Goal: Task Accomplishment & Management: Use online tool/utility

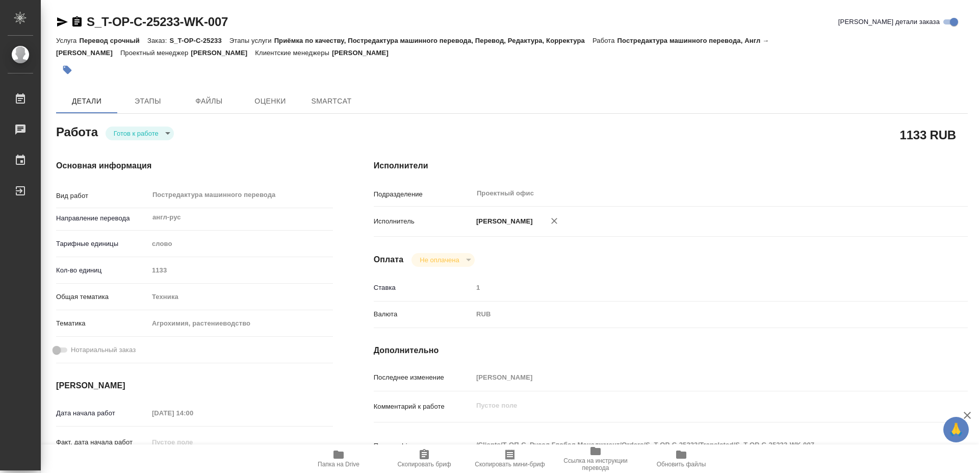
type textarea "x"
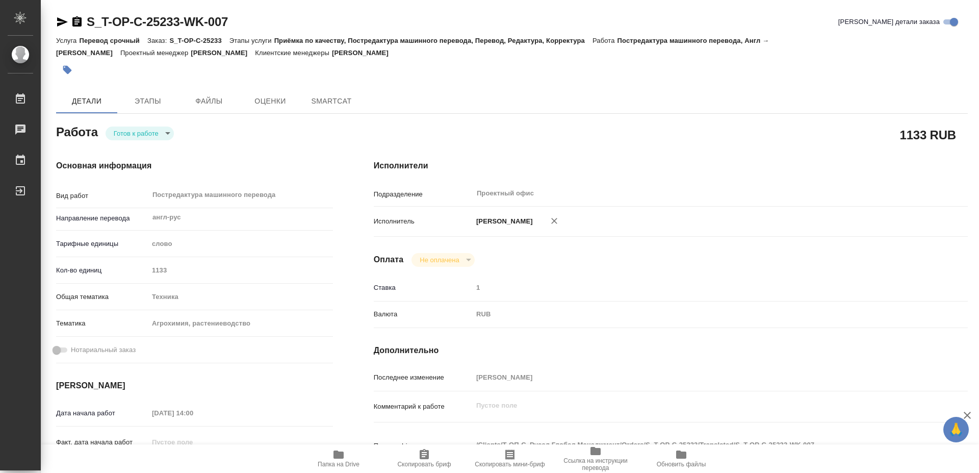
type textarea "x"
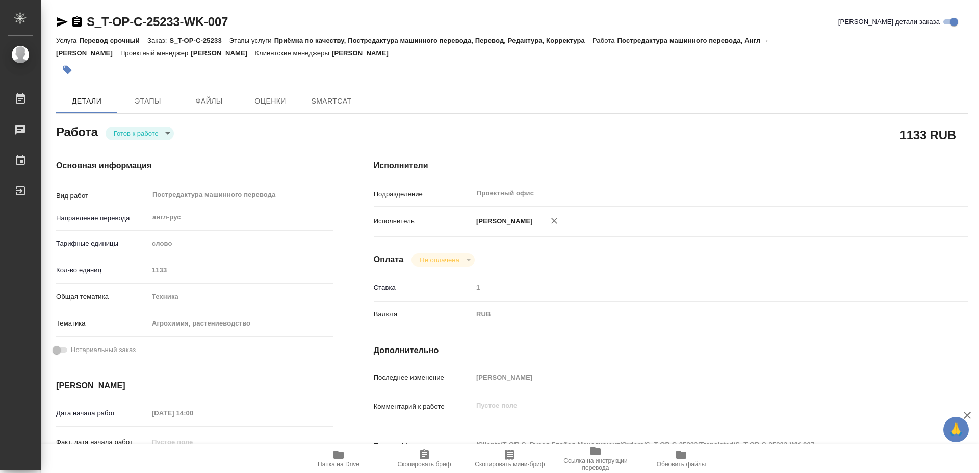
type textarea "x"
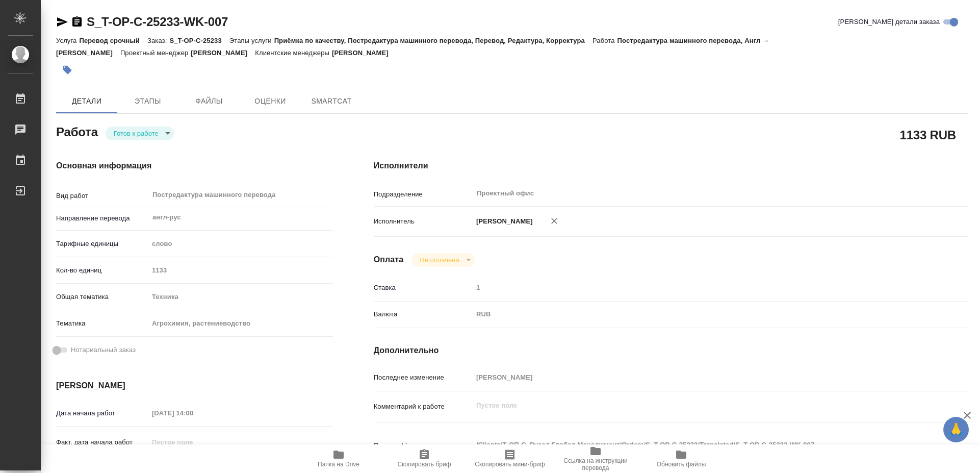
type textarea "x"
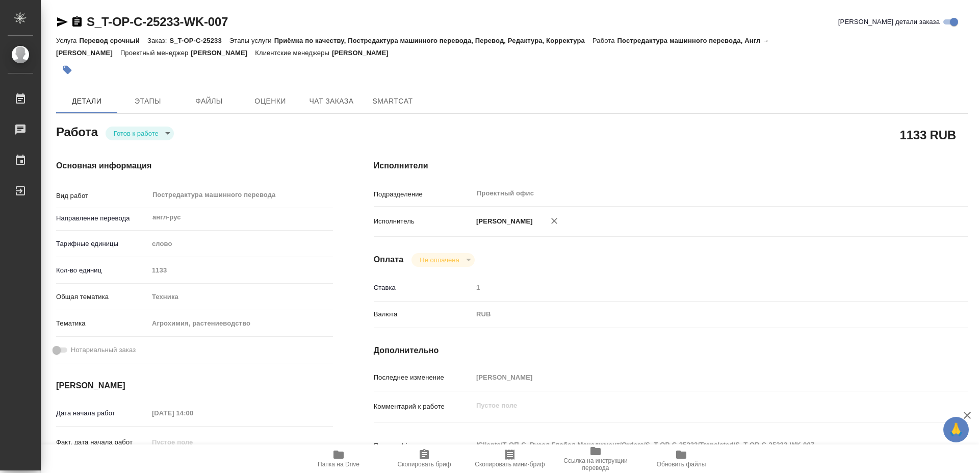
type textarea "x"
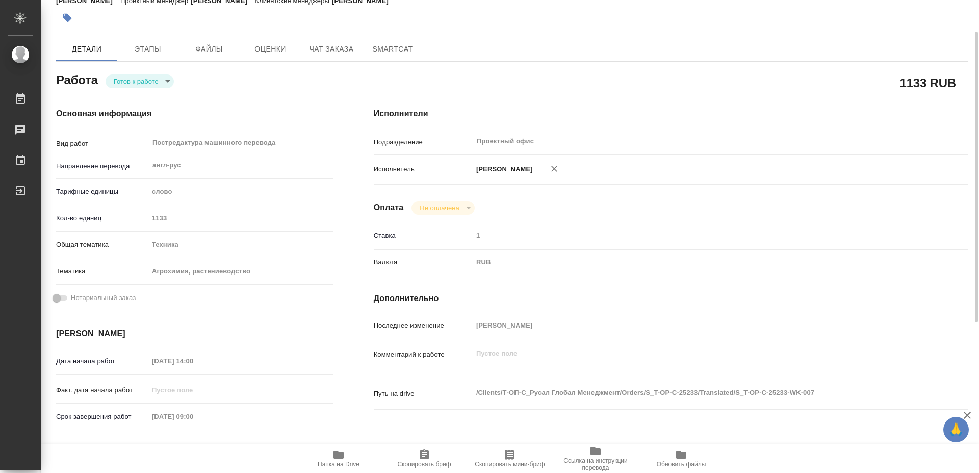
type textarea "x"
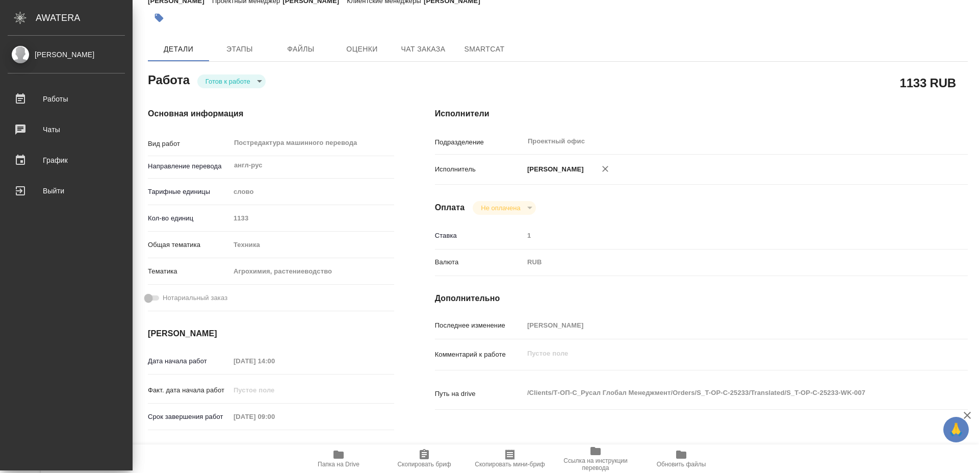
type textarea "x"
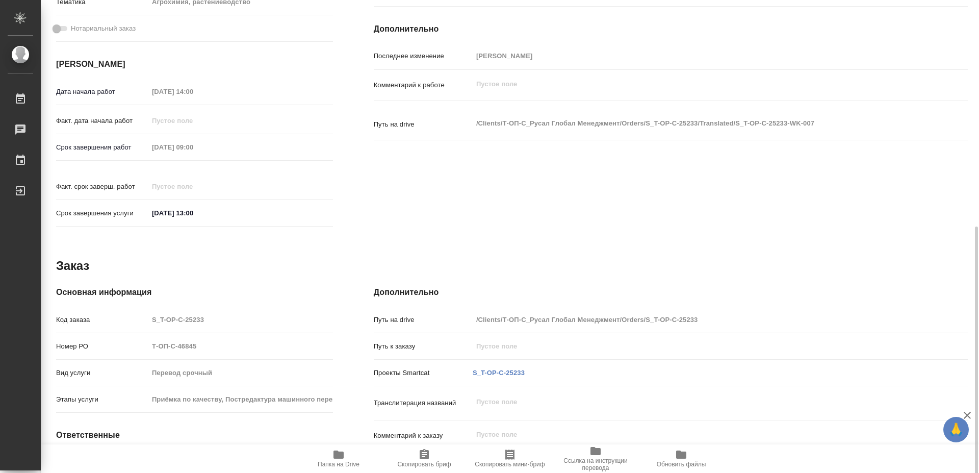
scroll to position [356, 0]
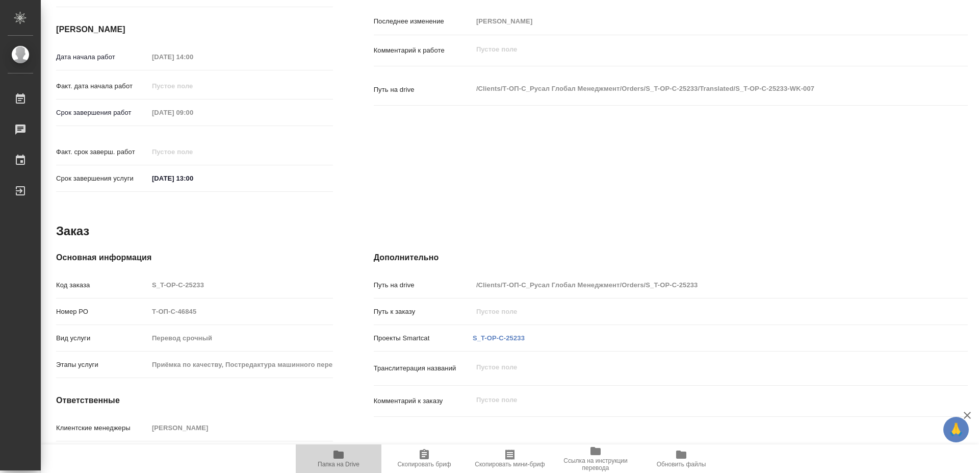
click at [346, 455] on span "Папка на Drive" at bounding box center [338, 457] width 73 height 19
